Goal: Information Seeking & Learning: Find specific fact

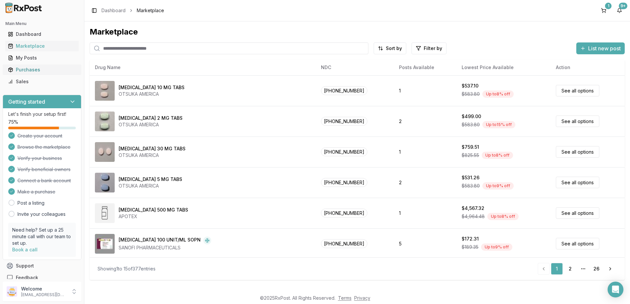
click at [26, 68] on div "Purchases" at bounding box center [42, 70] width 68 height 7
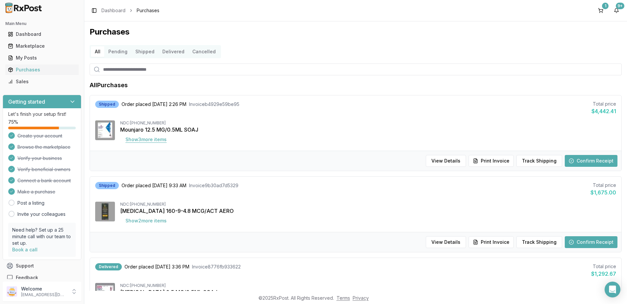
click at [155, 139] on button "Show 3 more item s" at bounding box center [146, 140] width 52 height 12
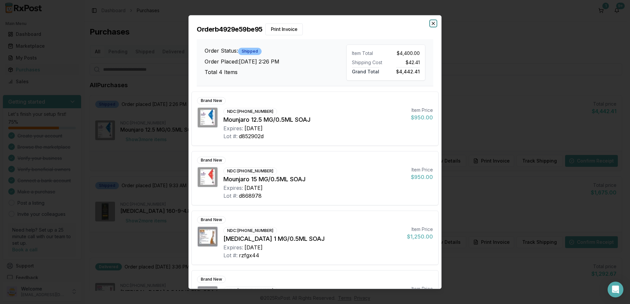
click at [433, 22] on icon "button" at bounding box center [433, 23] width 5 height 5
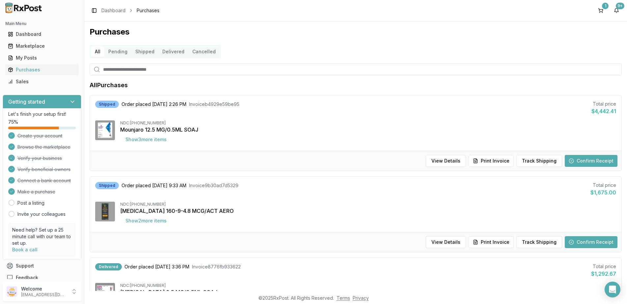
click at [585, 162] on button "Confirm Receipt" at bounding box center [591, 161] width 53 height 12
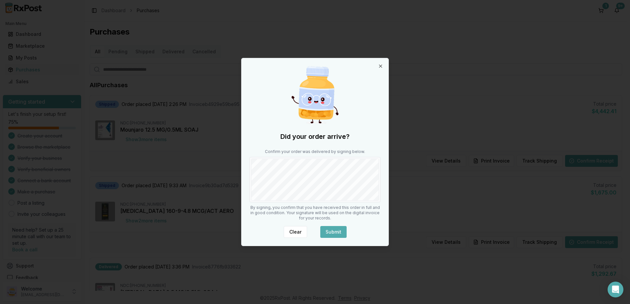
drag, startPoint x: 335, startPoint y: 234, endPoint x: 403, endPoint y: 146, distance: 111.6
click at [335, 234] on button "Submit" at bounding box center [333, 232] width 26 height 12
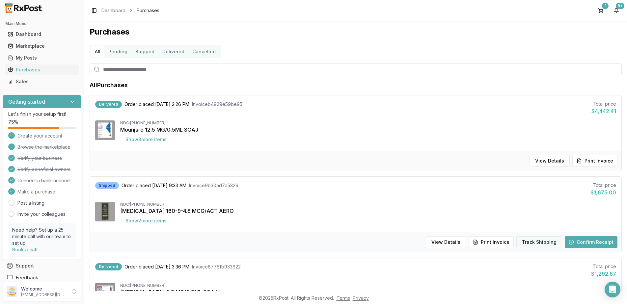
click at [530, 242] on button "Track Shipping" at bounding box center [540, 243] width 46 height 12
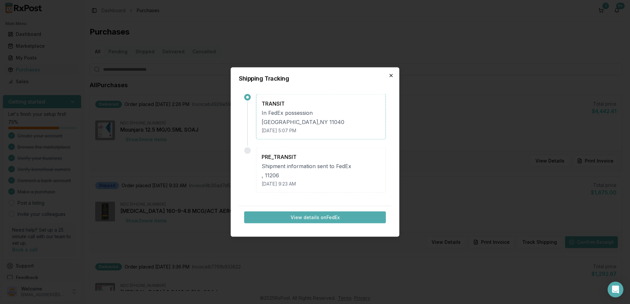
click at [389, 74] on icon "button" at bounding box center [390, 75] width 5 height 5
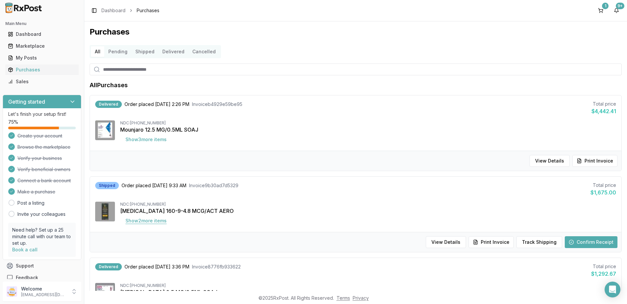
click at [157, 220] on button "Show 2 more item s" at bounding box center [146, 221] width 52 height 12
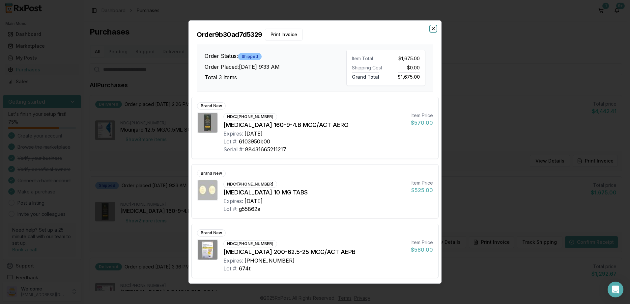
click at [435, 27] on icon "button" at bounding box center [433, 28] width 5 height 5
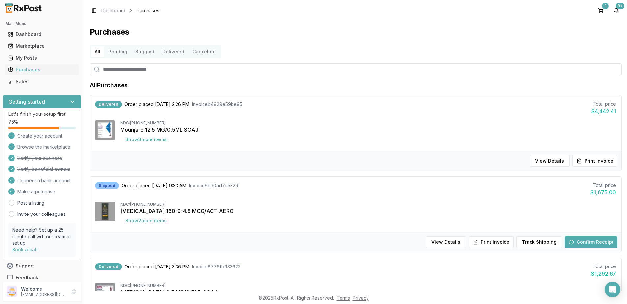
click at [147, 70] on input "search" at bounding box center [356, 70] width 532 height 12
click at [27, 45] on div "Marketplace" at bounding box center [42, 46] width 68 height 7
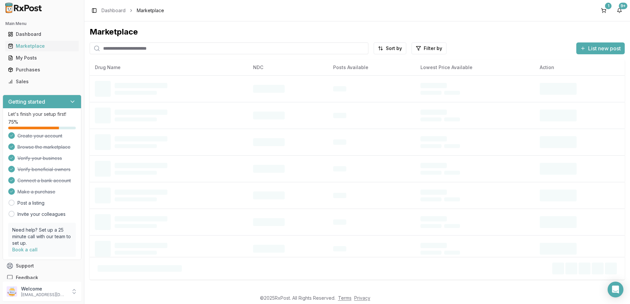
click at [163, 47] on input "search" at bounding box center [229, 48] width 279 height 12
type input "********"
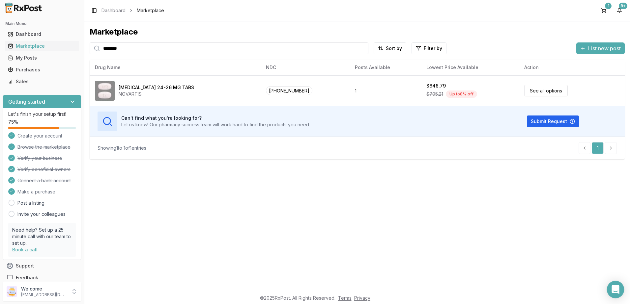
click at [614, 291] on icon "Open Intercom Messenger" at bounding box center [615, 290] width 8 height 9
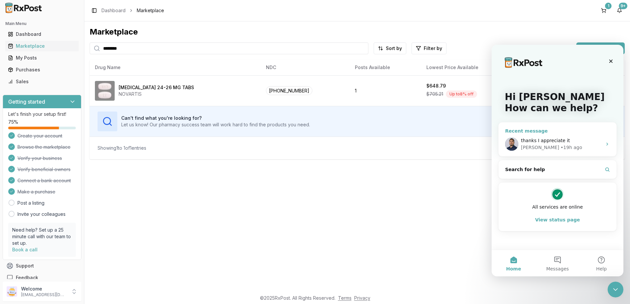
click at [570, 139] on div "thanks I appreciate it" at bounding box center [561, 140] width 81 height 7
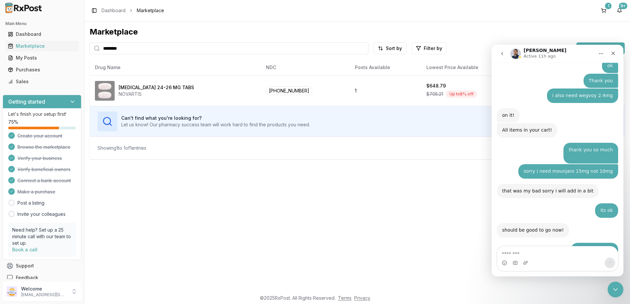
scroll to position [4239, 0]
